Goal: Task Accomplishment & Management: Use online tool/utility

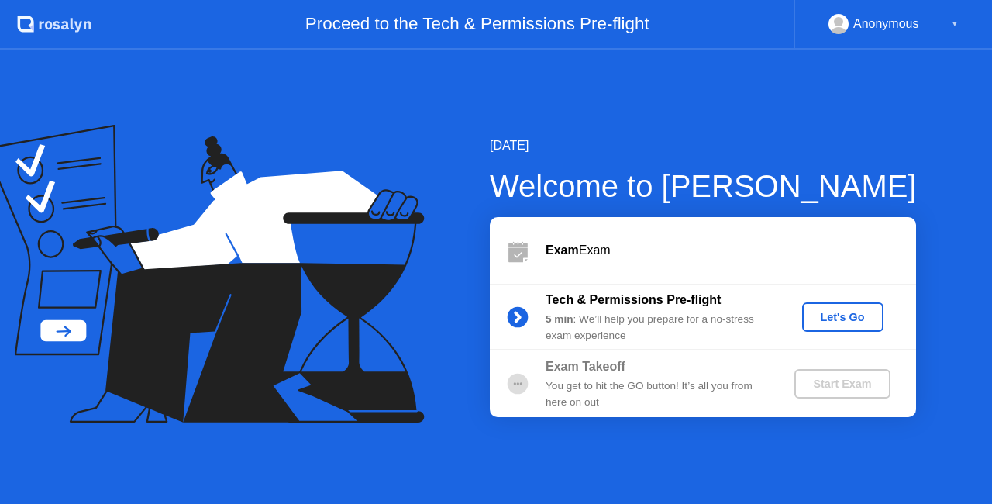
click at [841, 296] on div "Tech & Permissions Pre-flight 5 min : We’ll help you prepare for a no-stress ex…" at bounding box center [703, 317] width 426 height 67
click at [845, 307] on button "Let's Go" at bounding box center [842, 316] width 81 height 29
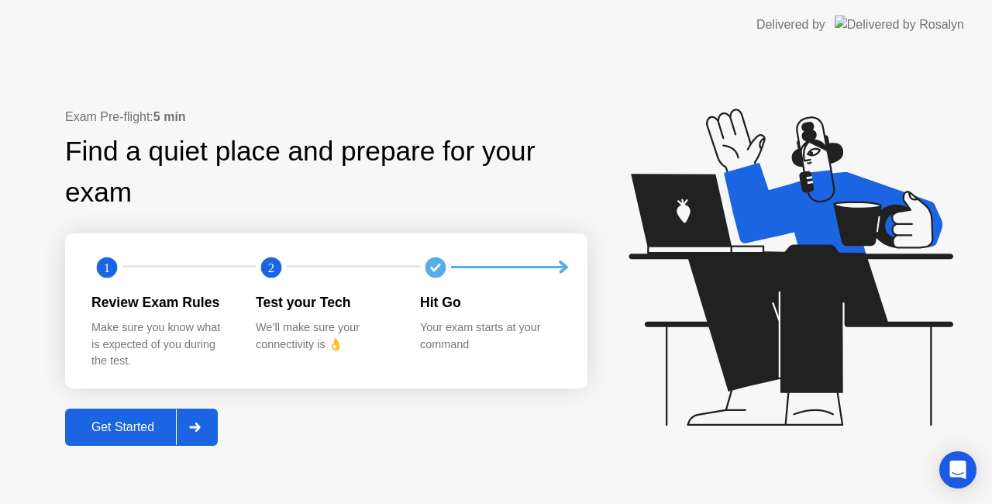
click at [129, 425] on div "Get Started" at bounding box center [123, 427] width 106 height 14
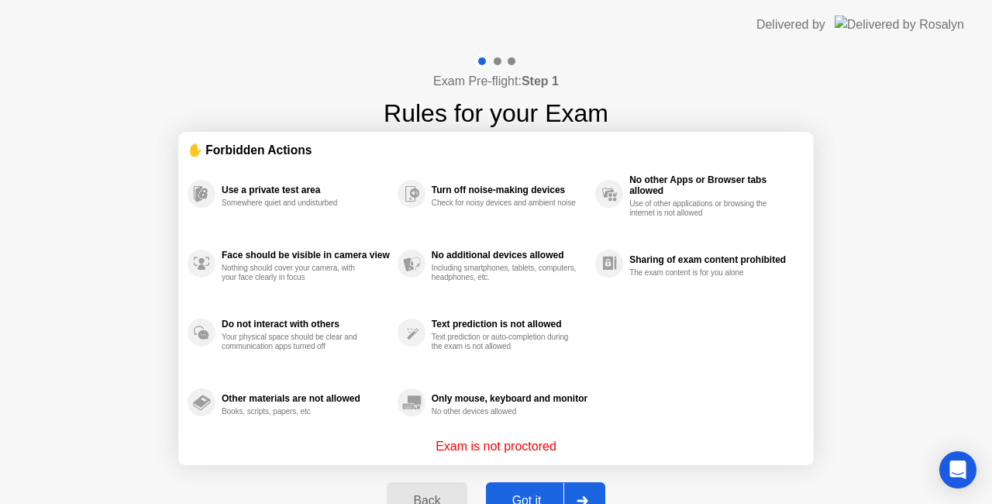
click at [545, 501] on div "Got it" at bounding box center [527, 501] width 73 height 14
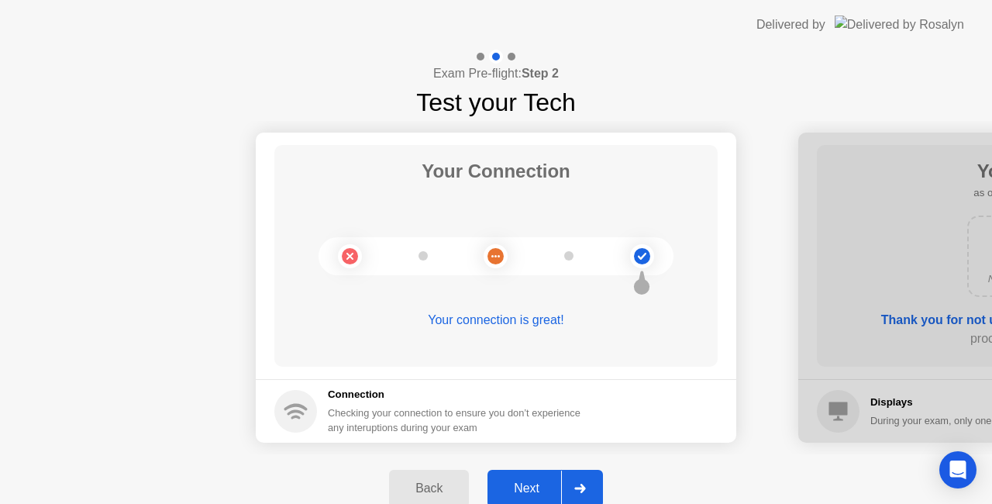
click at [549, 485] on div "Next" at bounding box center [526, 488] width 69 height 14
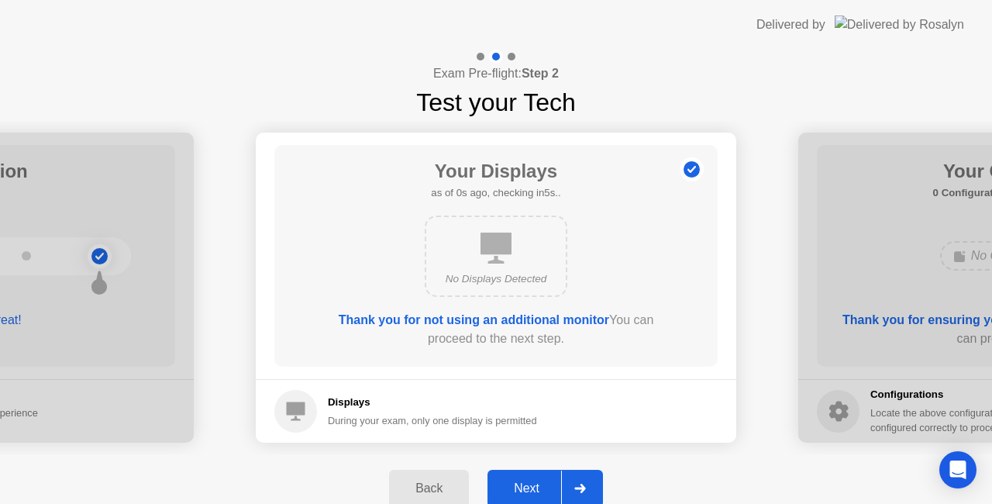
click at [549, 485] on div "Next" at bounding box center [526, 488] width 69 height 14
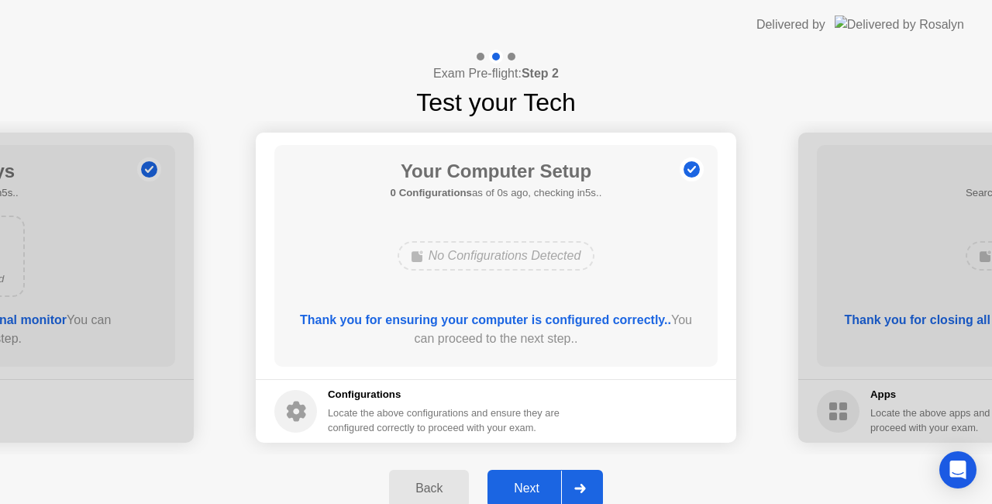
click at [549, 485] on div "Next" at bounding box center [526, 488] width 69 height 14
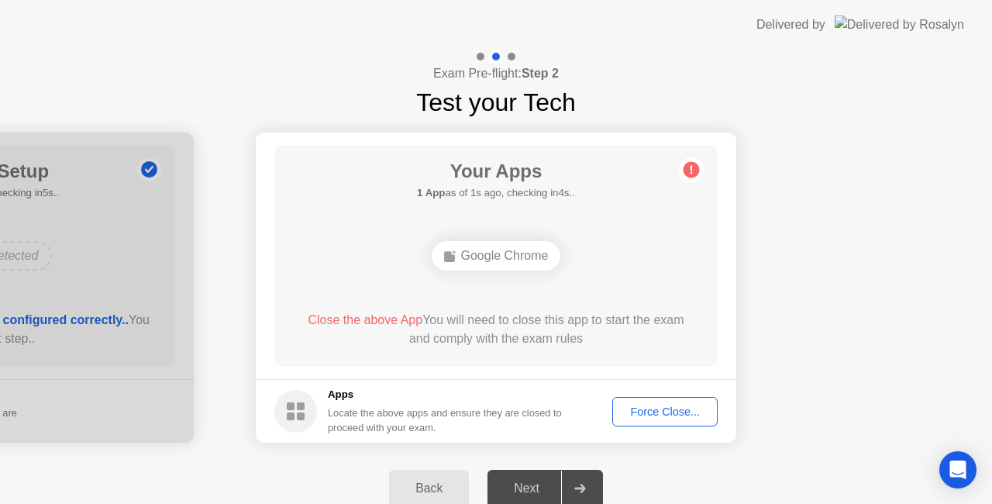
click at [676, 406] on div "Force Close..." at bounding box center [665, 411] width 95 height 12
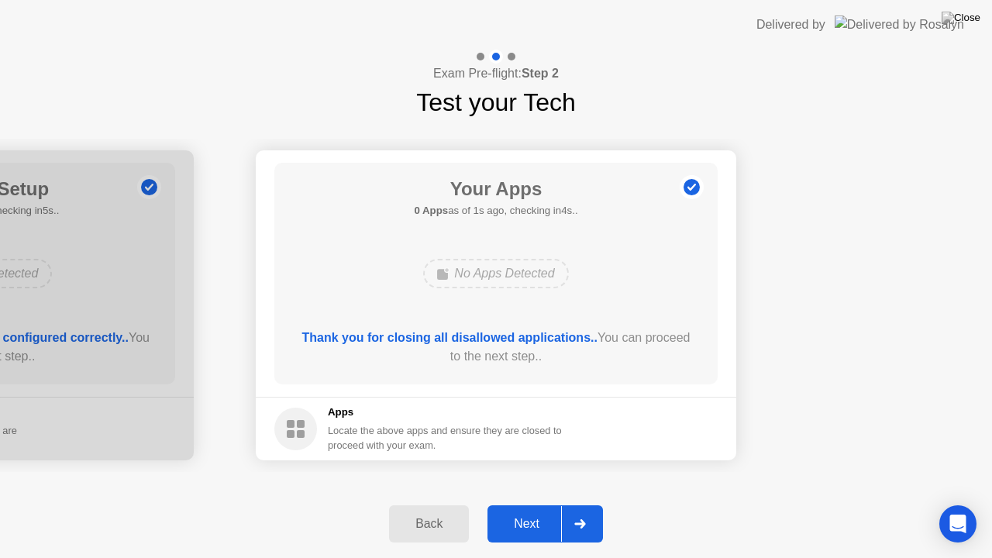
click at [540, 503] on div "Next" at bounding box center [526, 524] width 69 height 14
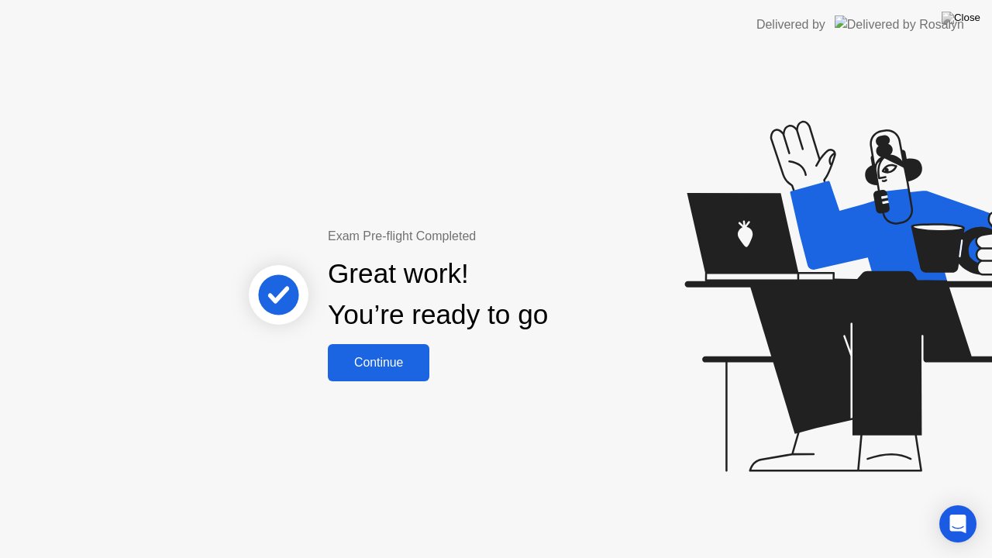
click at [384, 360] on div "Continue" at bounding box center [379, 363] width 92 height 14
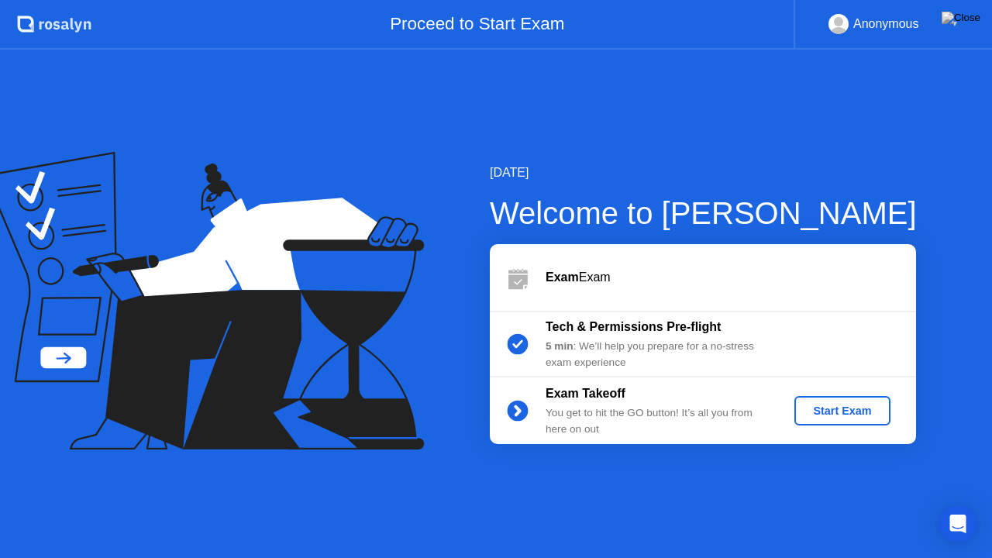
click at [853, 411] on div "Start Exam" at bounding box center [842, 411] width 83 height 12
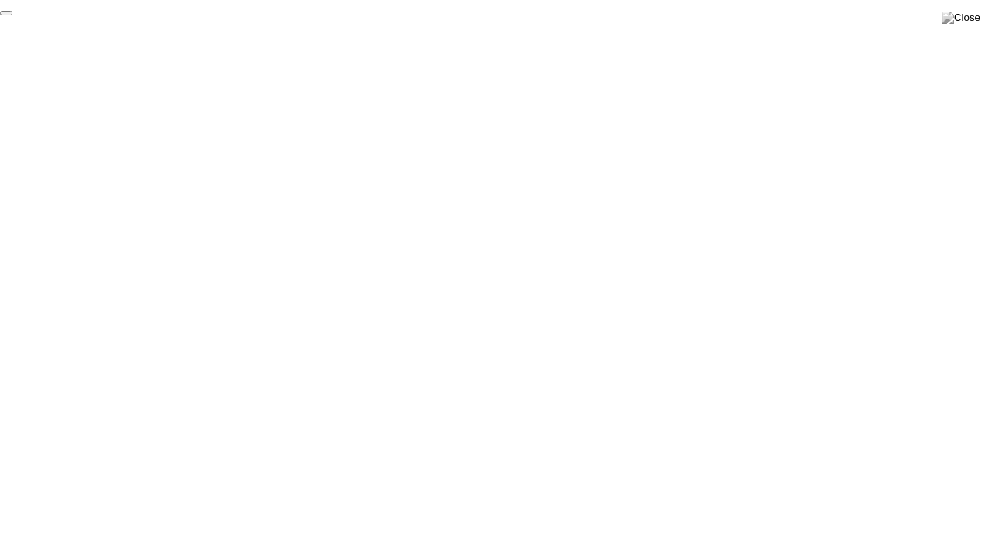
click div "End Proctoring Session"
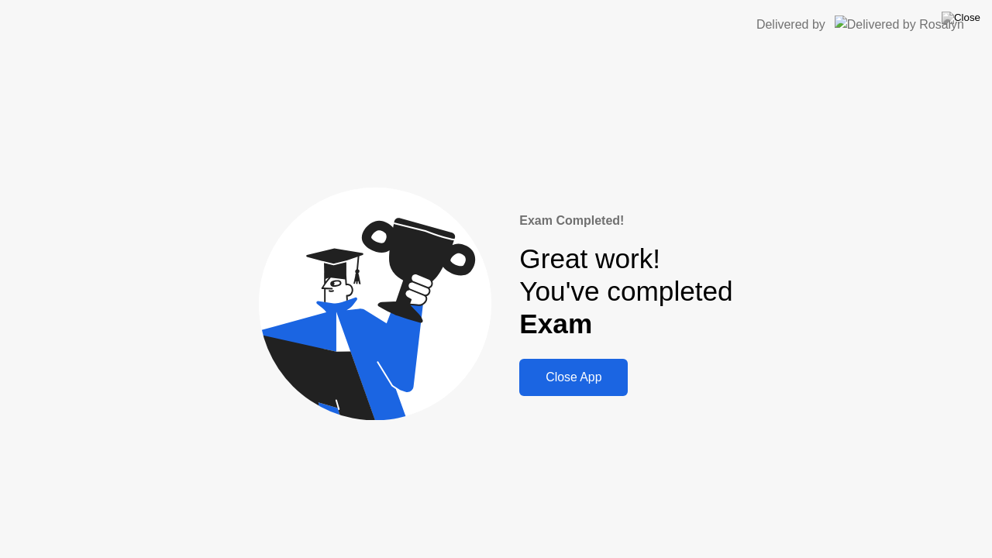
click at [579, 372] on div "Close App" at bounding box center [573, 378] width 99 height 14
